Goal: Information Seeking & Learning: Learn about a topic

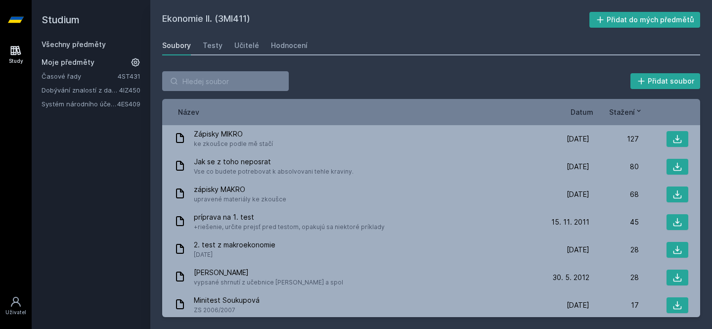
click at [91, 64] on span "Moje předměty" at bounding box center [68, 62] width 53 height 10
click at [78, 65] on span "Moje předměty" at bounding box center [68, 62] width 53 height 10
click at [189, 81] on input "search" at bounding box center [225, 81] width 127 height 20
click at [59, 20] on h2 "Studium" at bounding box center [91, 20] width 99 height 40
click at [11, 58] on div "Study" at bounding box center [16, 60] width 14 height 7
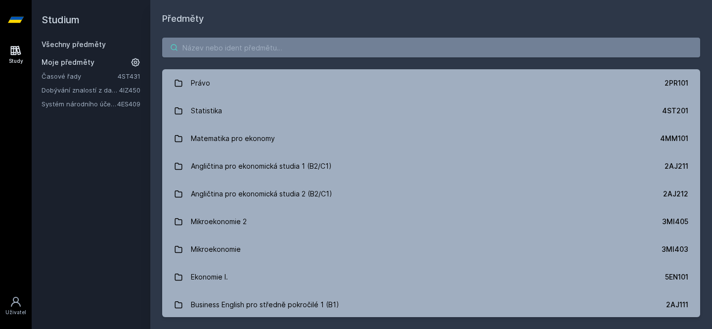
click at [175, 53] on input "search" at bounding box center [431, 48] width 538 height 20
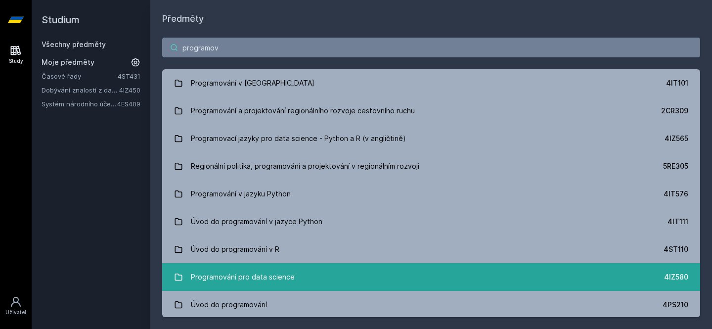
type input "programov"
click at [272, 279] on div "Programování pro data science" at bounding box center [243, 277] width 104 height 20
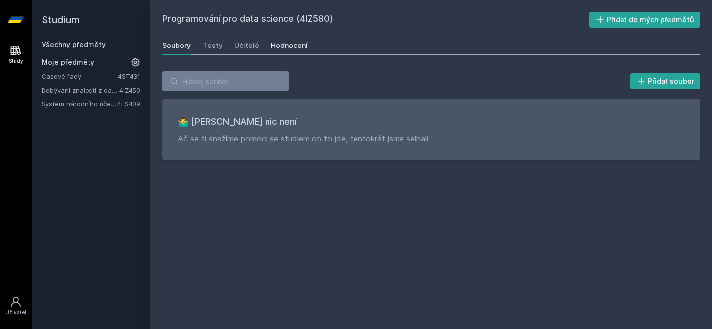
click at [292, 46] on div "Hodnocení" at bounding box center [289, 46] width 37 height 10
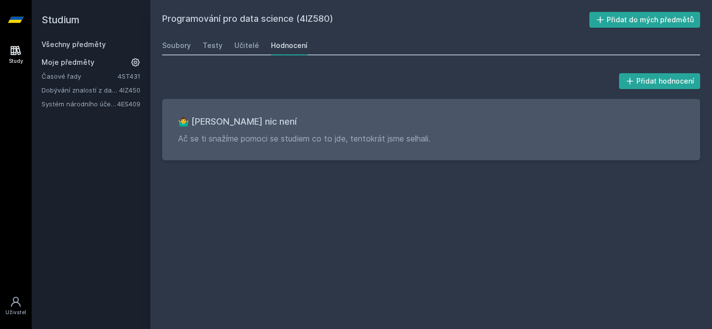
click at [81, 40] on link "Všechny předměty" at bounding box center [74, 44] width 64 height 8
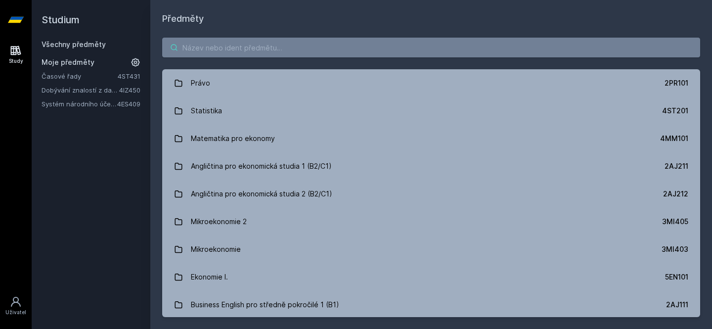
click at [187, 44] on input "search" at bounding box center [431, 48] width 538 height 20
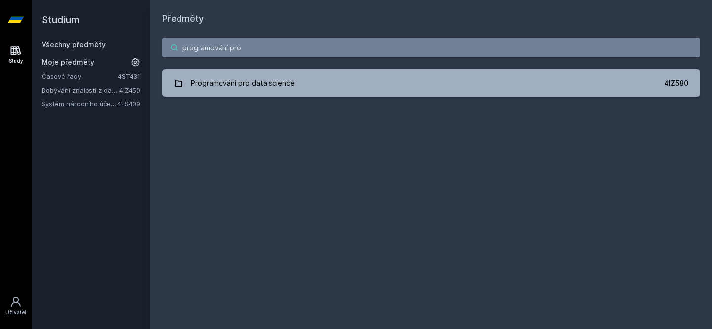
type input "programování pro"
